Goal: Register for event/course: Sign up to attend an event or enroll in a course

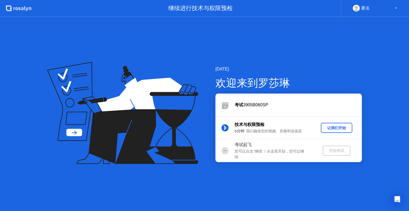
click at [327, 127] on div "让我们开始" at bounding box center [336, 128] width 27 height 5
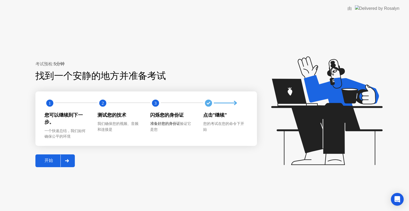
click at [50, 158] on div "开始" at bounding box center [48, 161] width 23 height 6
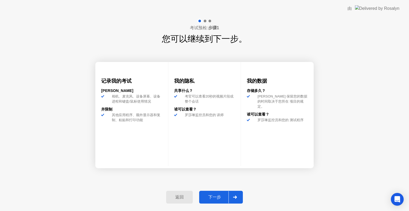
click at [212, 196] on div "下一步" at bounding box center [215, 198] width 28 height 6
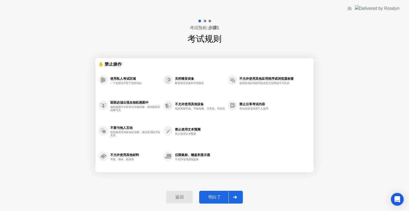
click at [219, 197] on div "明白了" at bounding box center [215, 198] width 28 height 6
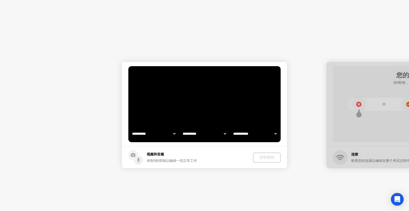
select select "**********"
select select "*******"
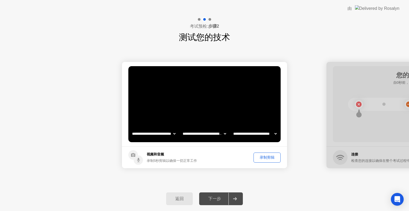
click at [241, 135] on select "**********" at bounding box center [255, 134] width 46 height 11
click at [232, 129] on select "**********" at bounding box center [255, 134] width 46 height 11
click at [260, 158] on div "录制剪辑" at bounding box center [266, 157] width 23 height 5
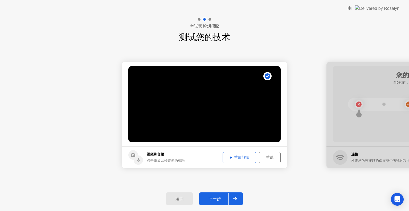
click at [219, 198] on div "下一步" at bounding box center [215, 199] width 28 height 6
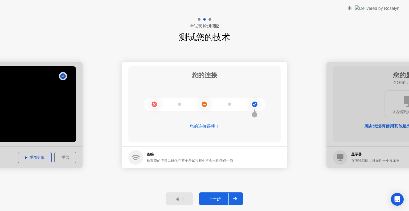
click at [215, 195] on button "下一步" at bounding box center [221, 199] width 44 height 13
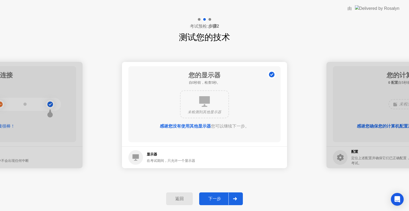
click at [213, 197] on div "下一步" at bounding box center [215, 199] width 28 height 6
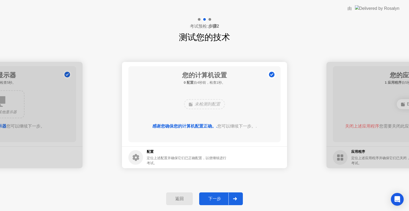
click at [218, 197] on div "下一步" at bounding box center [215, 199] width 28 height 6
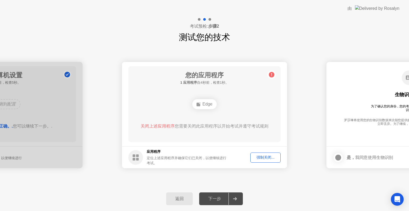
click at [270, 158] on div "强制关闭..." at bounding box center [265, 157] width 27 height 5
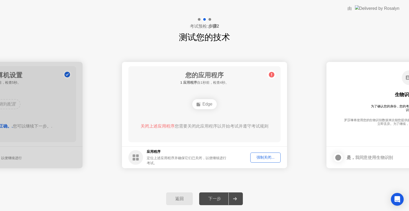
click at [260, 159] on div "强制关闭..." at bounding box center [265, 157] width 27 height 5
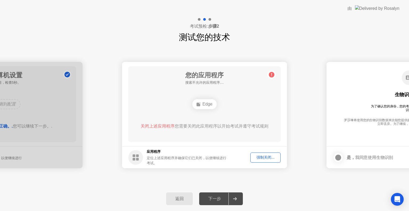
click at [260, 155] on div "强制关闭..." at bounding box center [265, 157] width 27 height 5
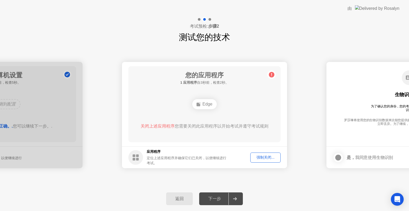
click at [237, 195] on div at bounding box center [234, 199] width 13 height 12
click at [270, 154] on button "强制关闭..." at bounding box center [265, 158] width 30 height 10
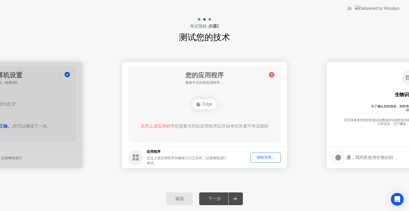
click at [270, 155] on div "强制关闭..." at bounding box center [265, 157] width 27 height 5
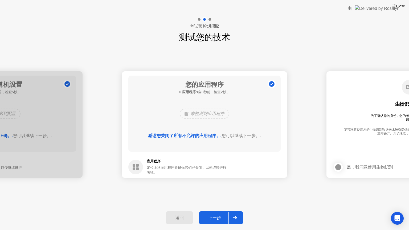
click at [221, 211] on div "下一步" at bounding box center [215, 218] width 28 height 6
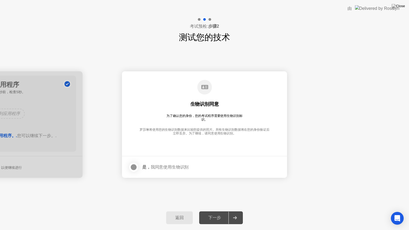
click at [133, 166] on div at bounding box center [133, 167] width 6 height 6
click at [218, 211] on div "下一步" at bounding box center [215, 218] width 28 height 6
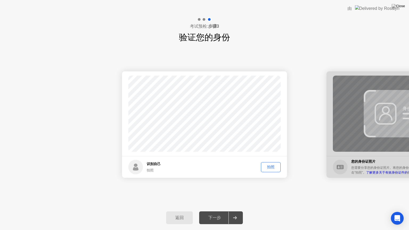
click at [272, 164] on div "拍照" at bounding box center [271, 166] width 16 height 5
drag, startPoint x: 214, startPoint y: 217, endPoint x: 211, endPoint y: 214, distance: 4.5
click at [214, 211] on div "下一步" at bounding box center [215, 218] width 28 height 6
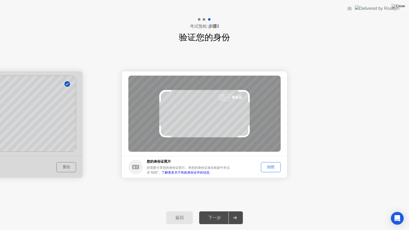
click at [267, 171] on button "拍照" at bounding box center [271, 167] width 20 height 10
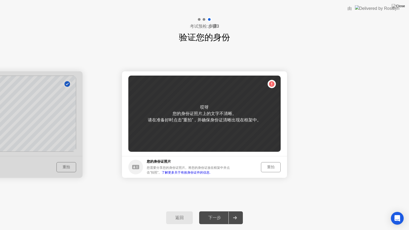
click at [272, 169] on div "重拍" at bounding box center [271, 166] width 16 height 5
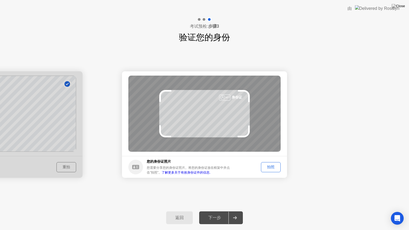
click at [270, 166] on div "拍照" at bounding box center [271, 166] width 16 height 5
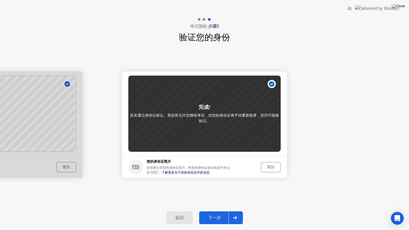
click at [212, 211] on button "下一步" at bounding box center [221, 217] width 44 height 13
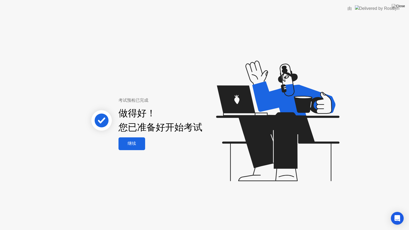
click at [136, 145] on div "继续" at bounding box center [131, 144] width 23 height 6
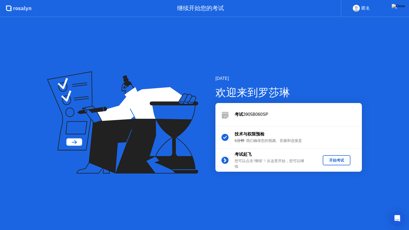
click at [341, 158] on div "开始考试" at bounding box center [336, 160] width 23 height 5
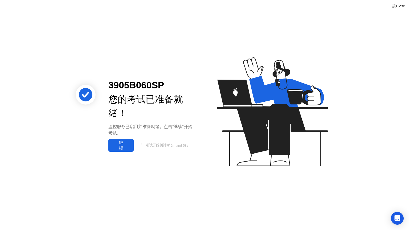
click at [121, 140] on div "继续" at bounding box center [121, 145] width 22 height 11
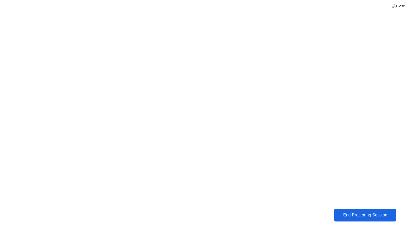
click at [382, 211] on div "End Proctoring Session" at bounding box center [364, 215] width 59 height 5
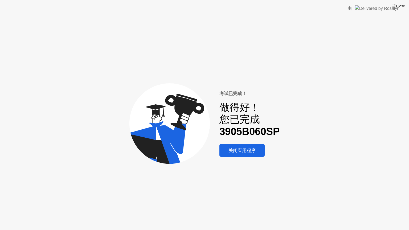
click at [253, 151] on div "关闭应用程序" at bounding box center [242, 150] width 42 height 6
